Goal: Information Seeking & Learning: Compare options

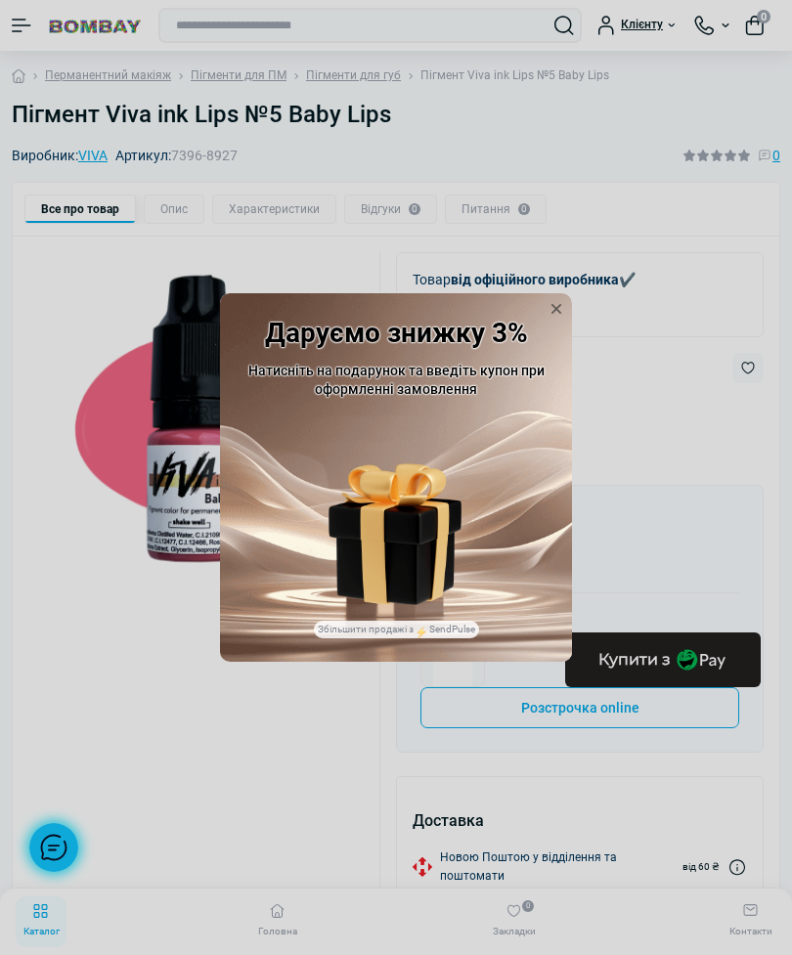
click at [568, 325] on icon at bounding box center [556, 308] width 31 height 31
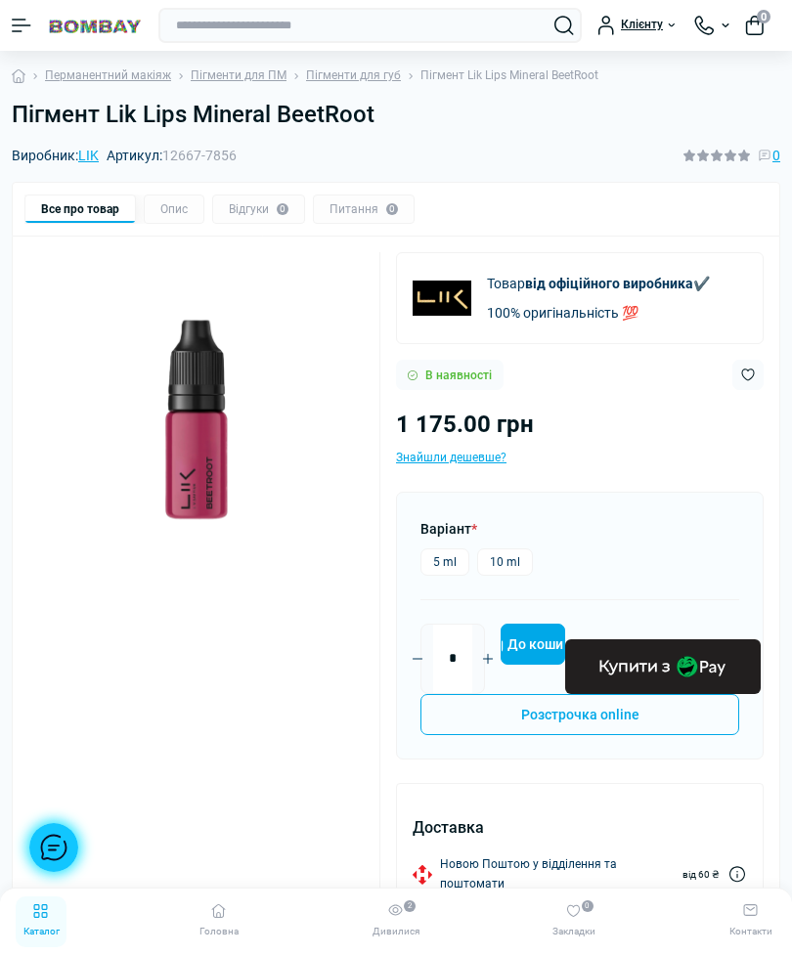
click at [87, 160] on link "LIK" at bounding box center [88, 156] width 21 height 16
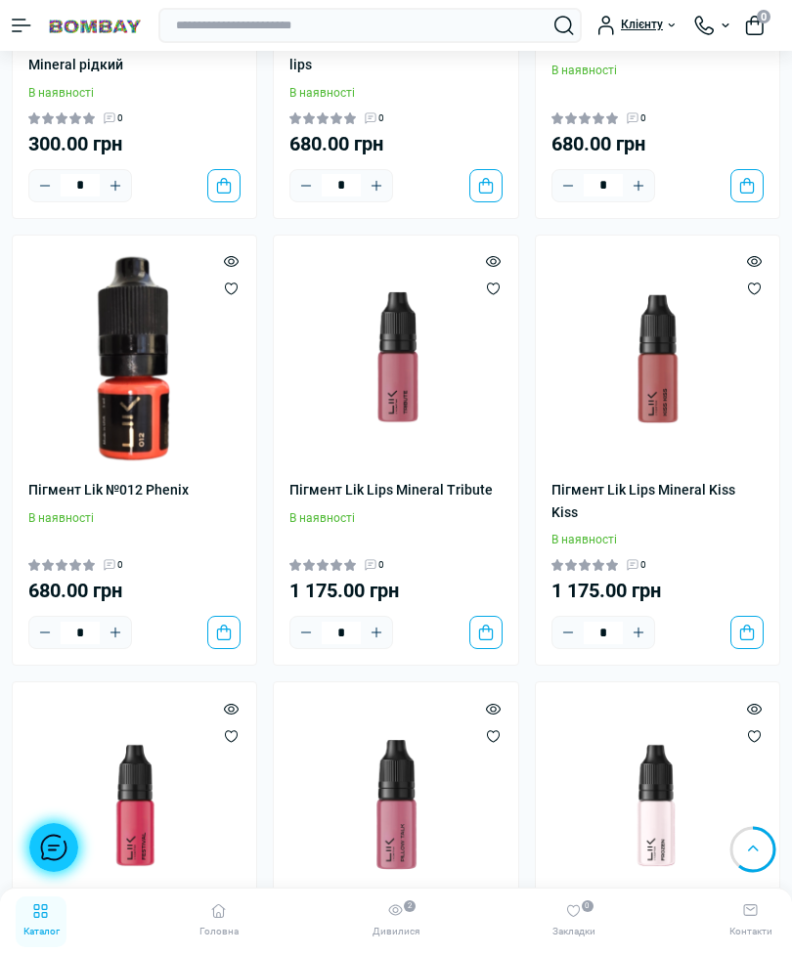
scroll to position [5342, 0]
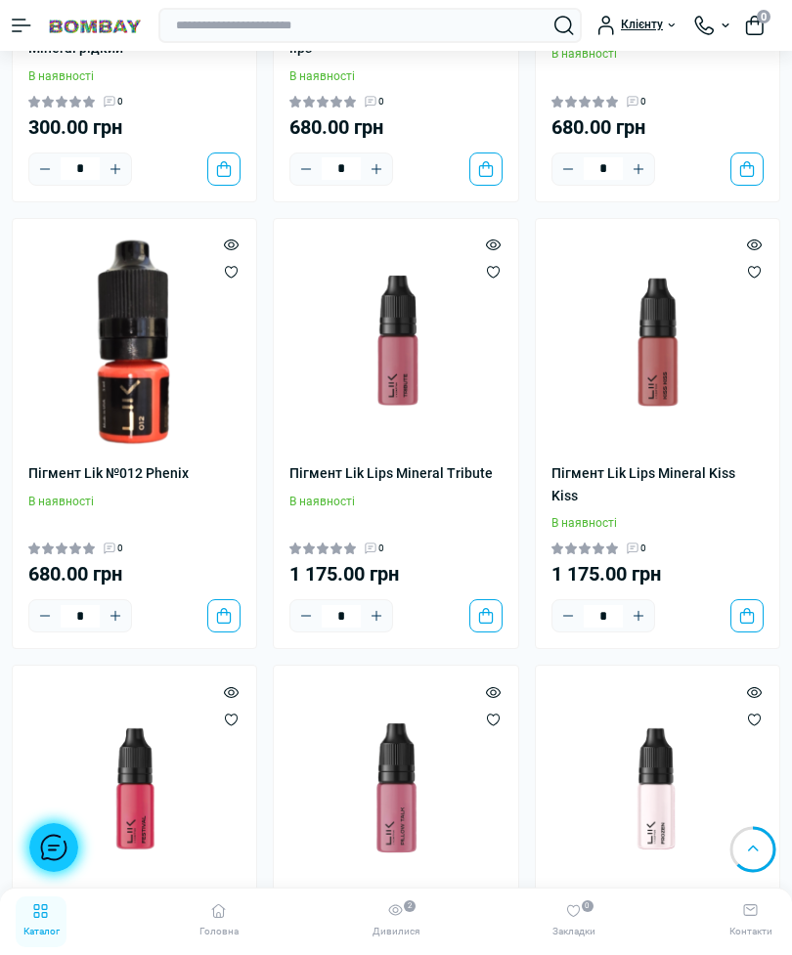
click at [438, 334] on img at bounding box center [395, 341] width 212 height 212
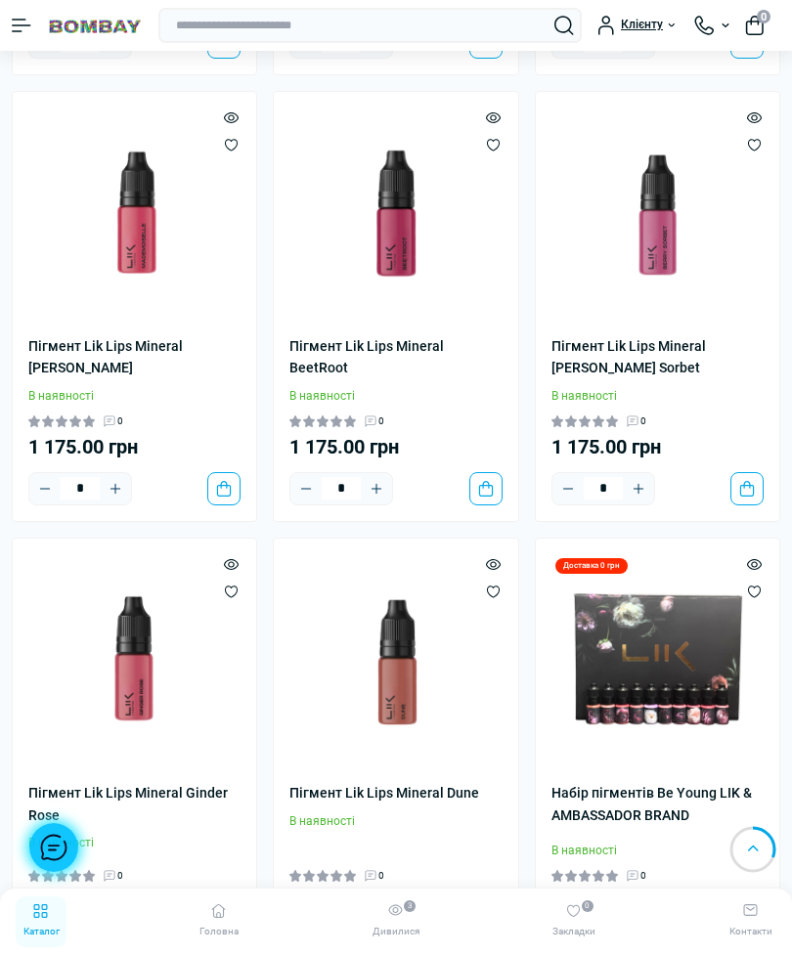
scroll to position [1013, 0]
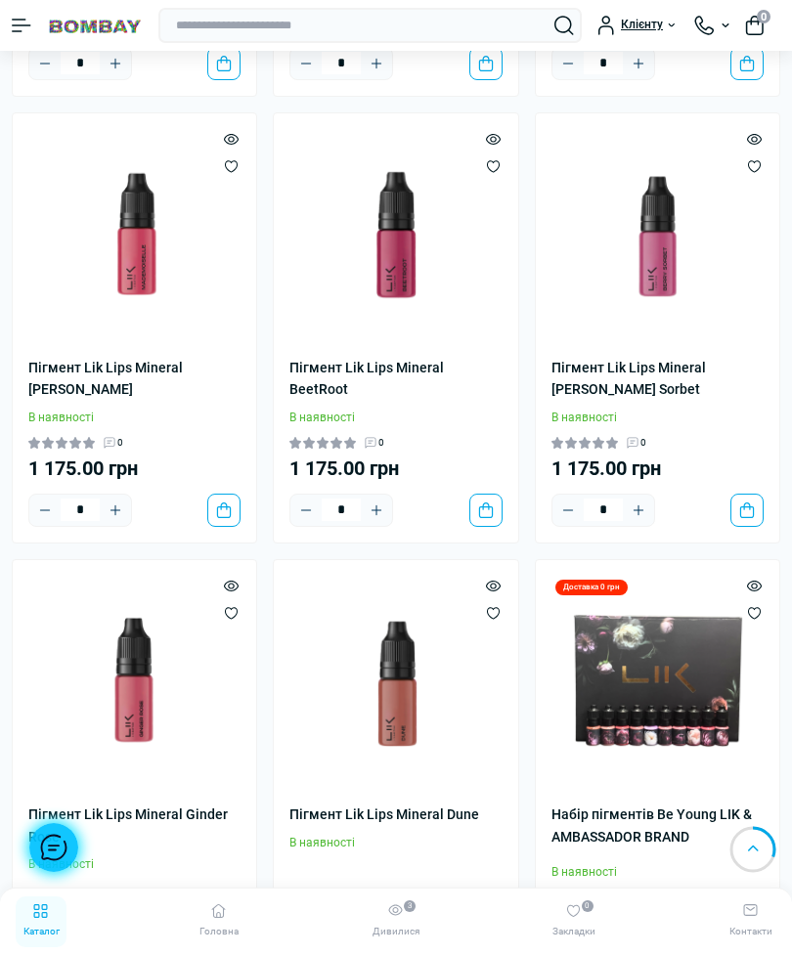
click at [387, 670] on img at bounding box center [395, 682] width 212 height 212
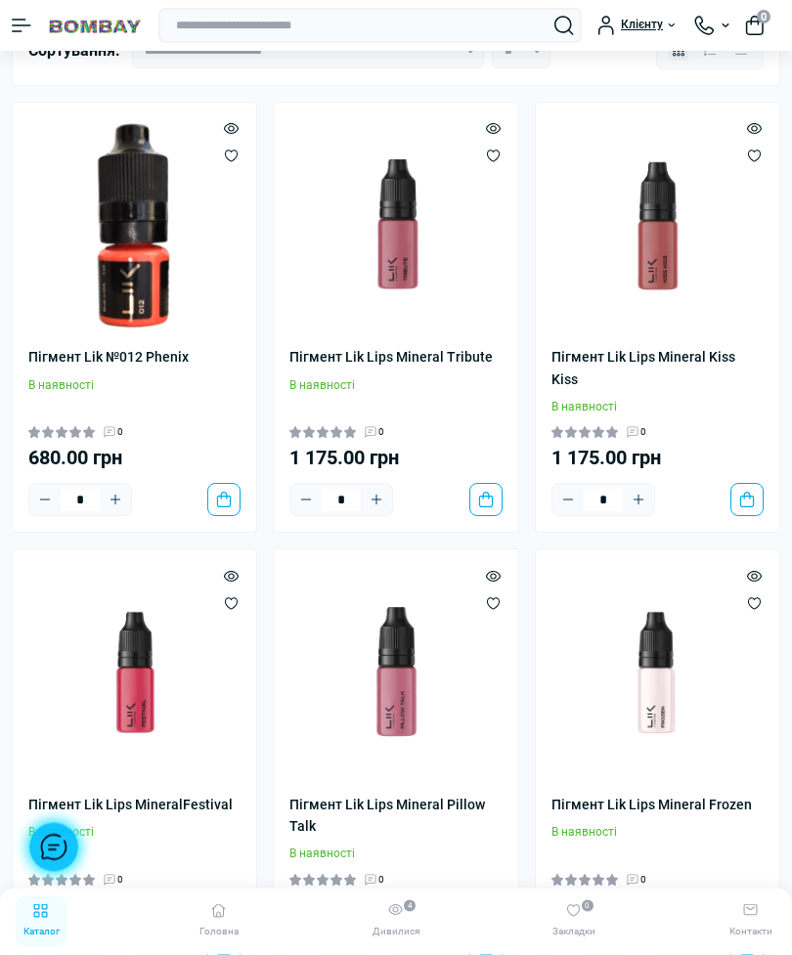
scroll to position [129, 0]
click at [658, 671] on img at bounding box center [658, 671] width 212 height 212
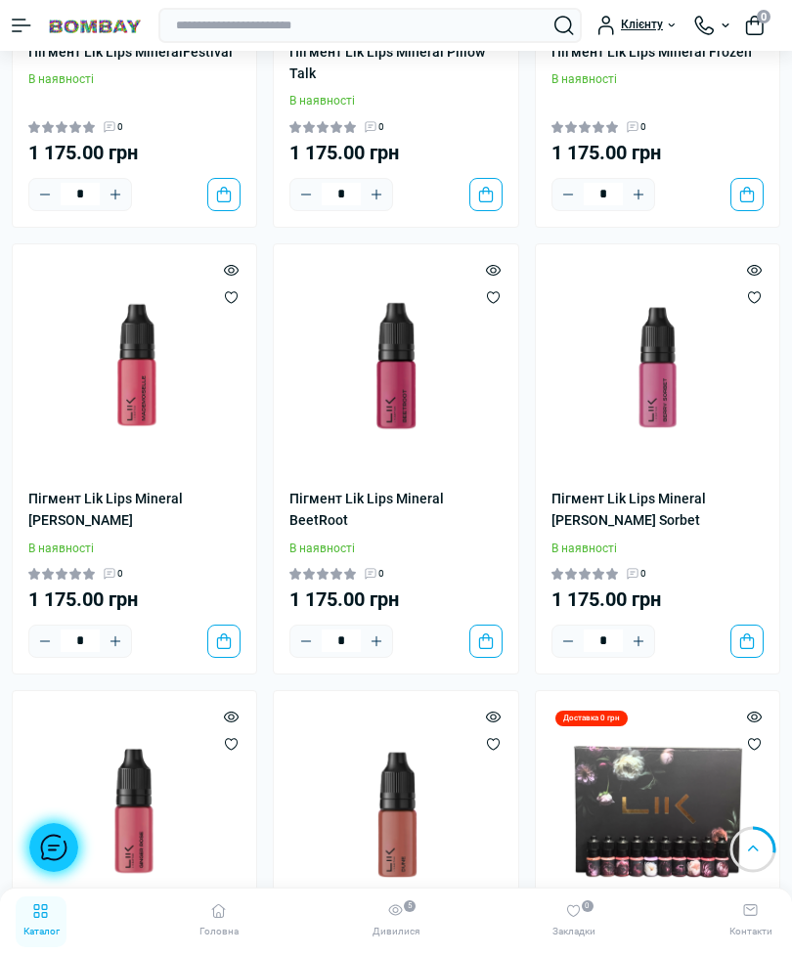
scroll to position [951, 0]
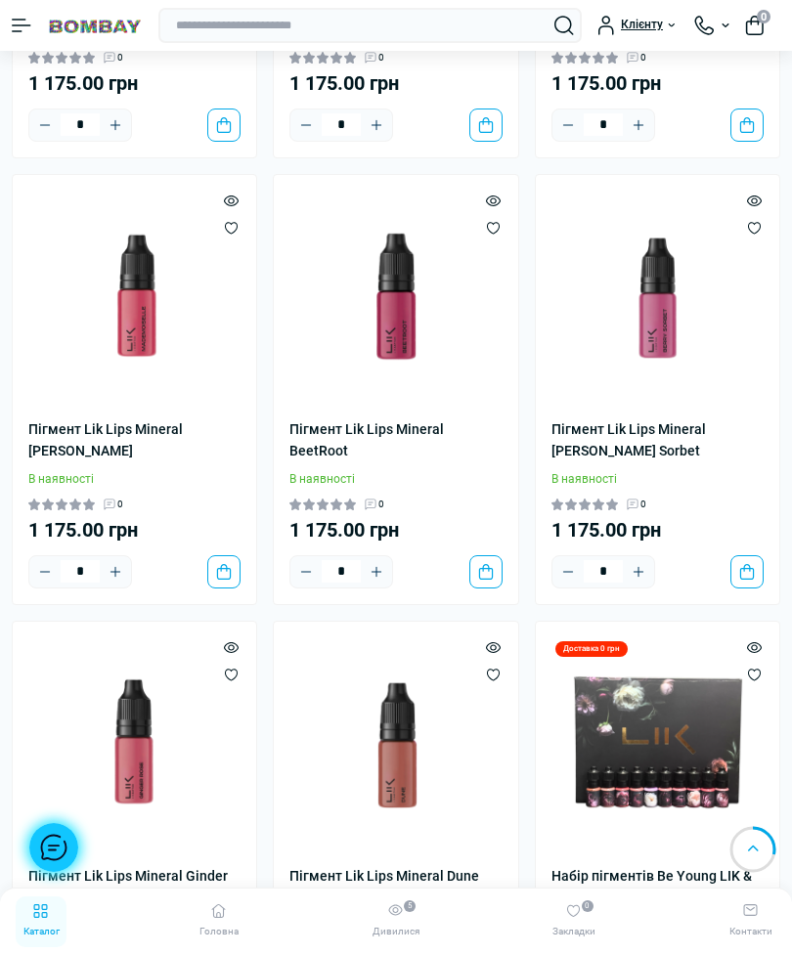
click at [666, 308] on img at bounding box center [658, 297] width 212 height 212
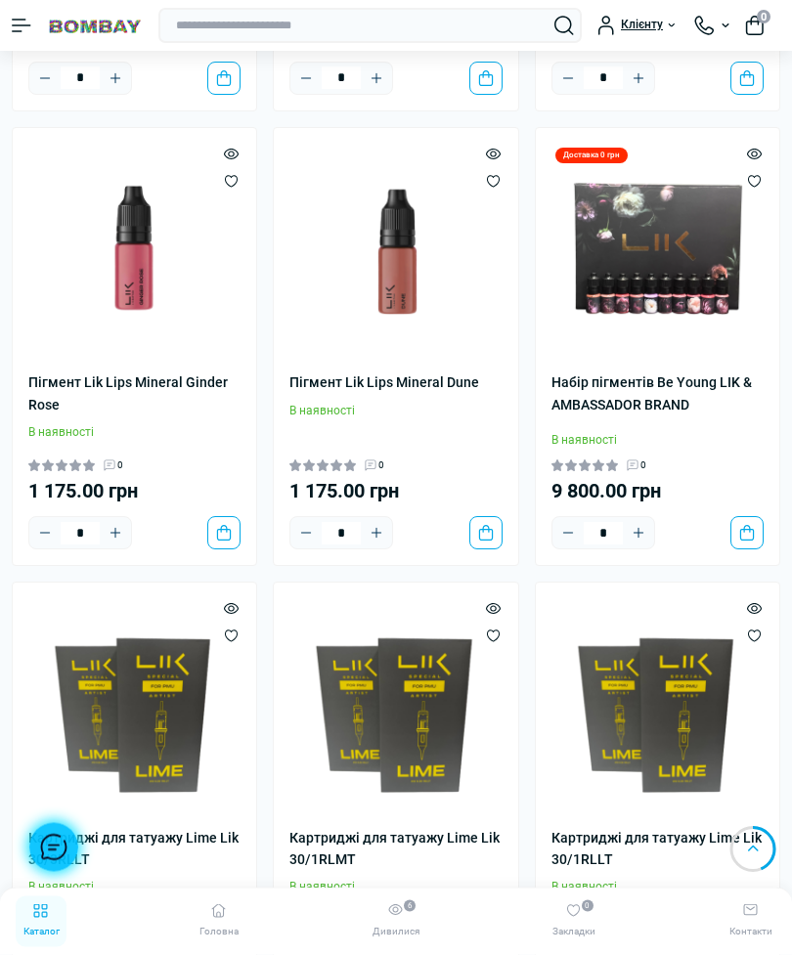
scroll to position [1439, 0]
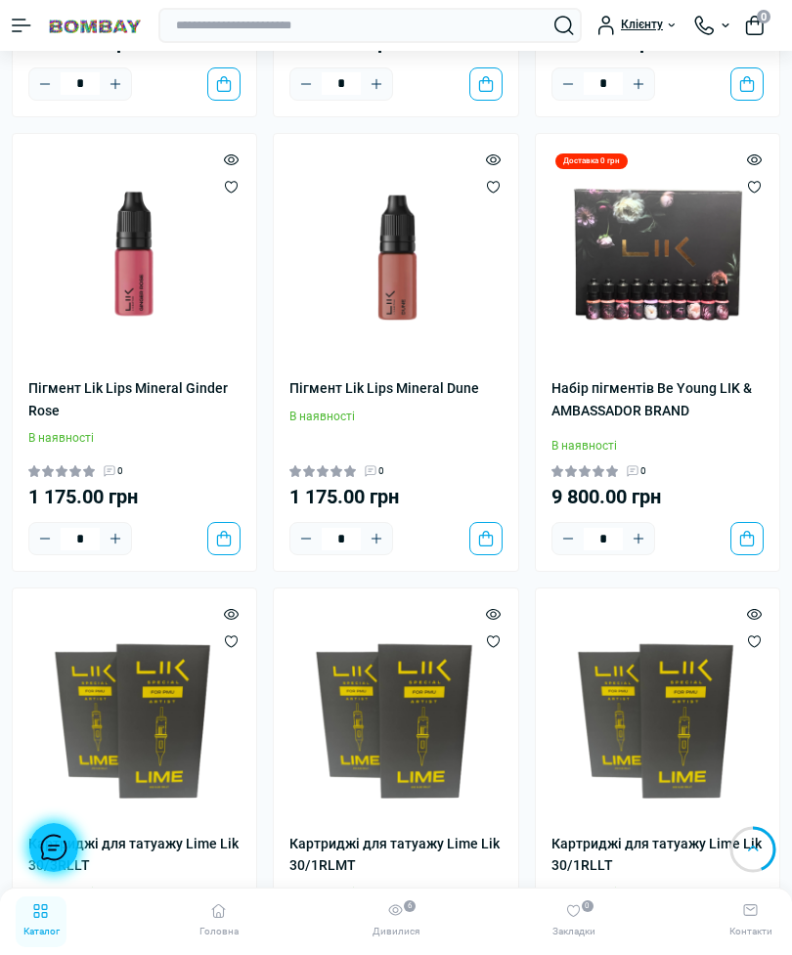
click at [691, 281] on img at bounding box center [658, 256] width 212 height 212
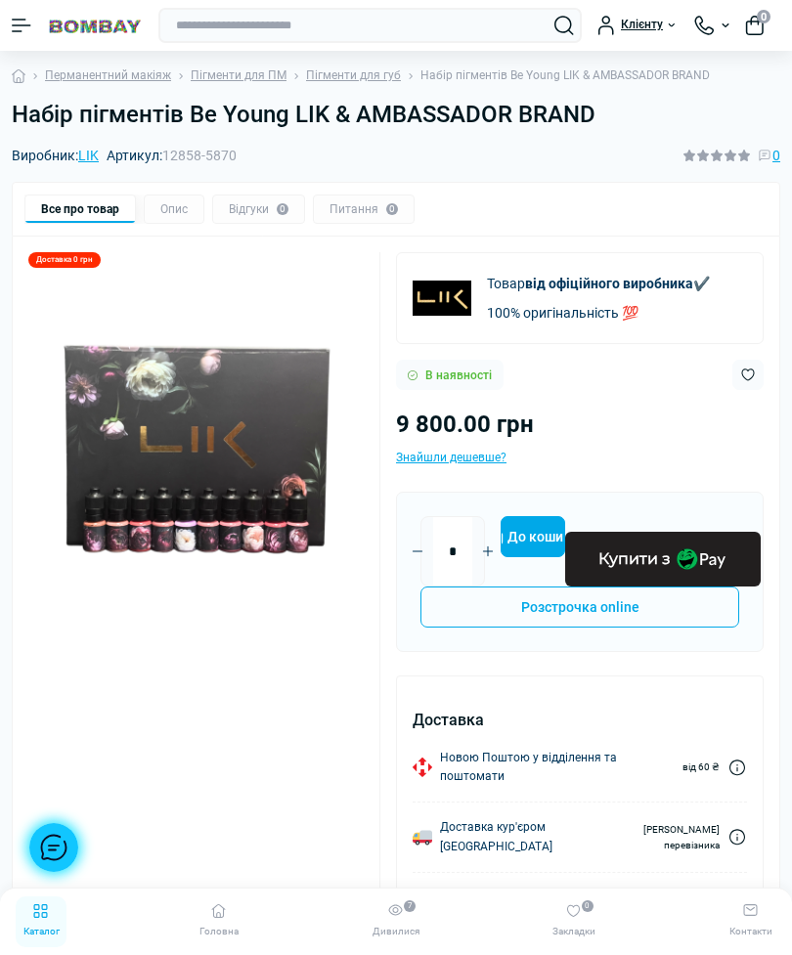
click at [292, 536] on img at bounding box center [195, 451] width 335 height 335
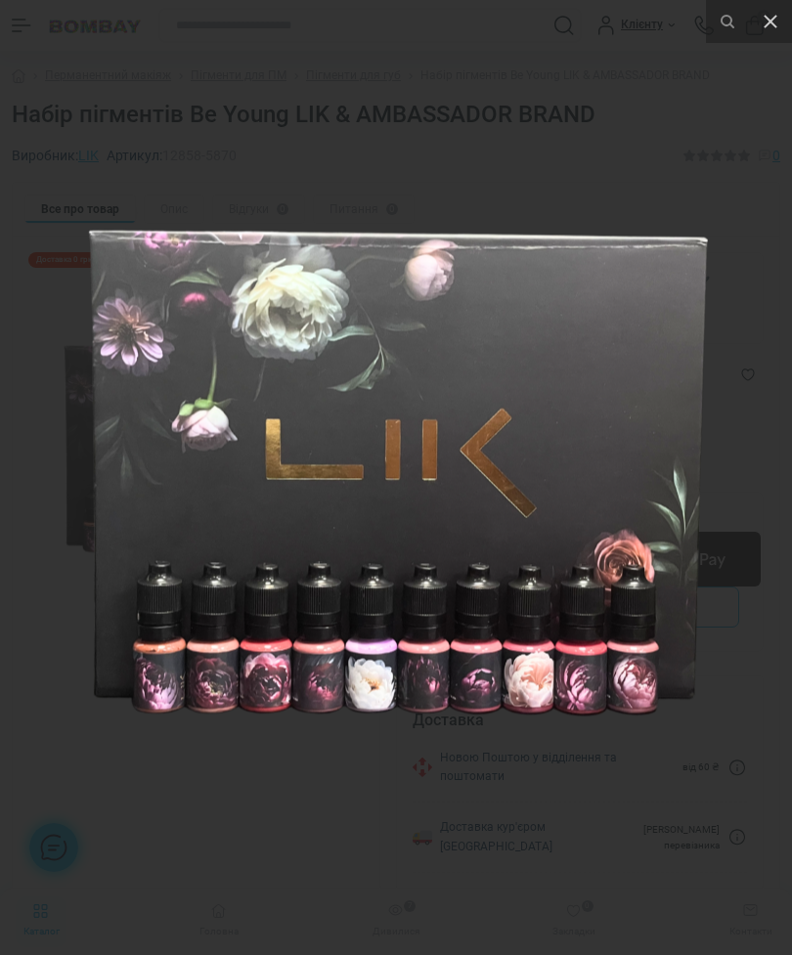
click at [776, 27] on icon at bounding box center [771, 22] width 14 height 14
